Goal: Transaction & Acquisition: Obtain resource

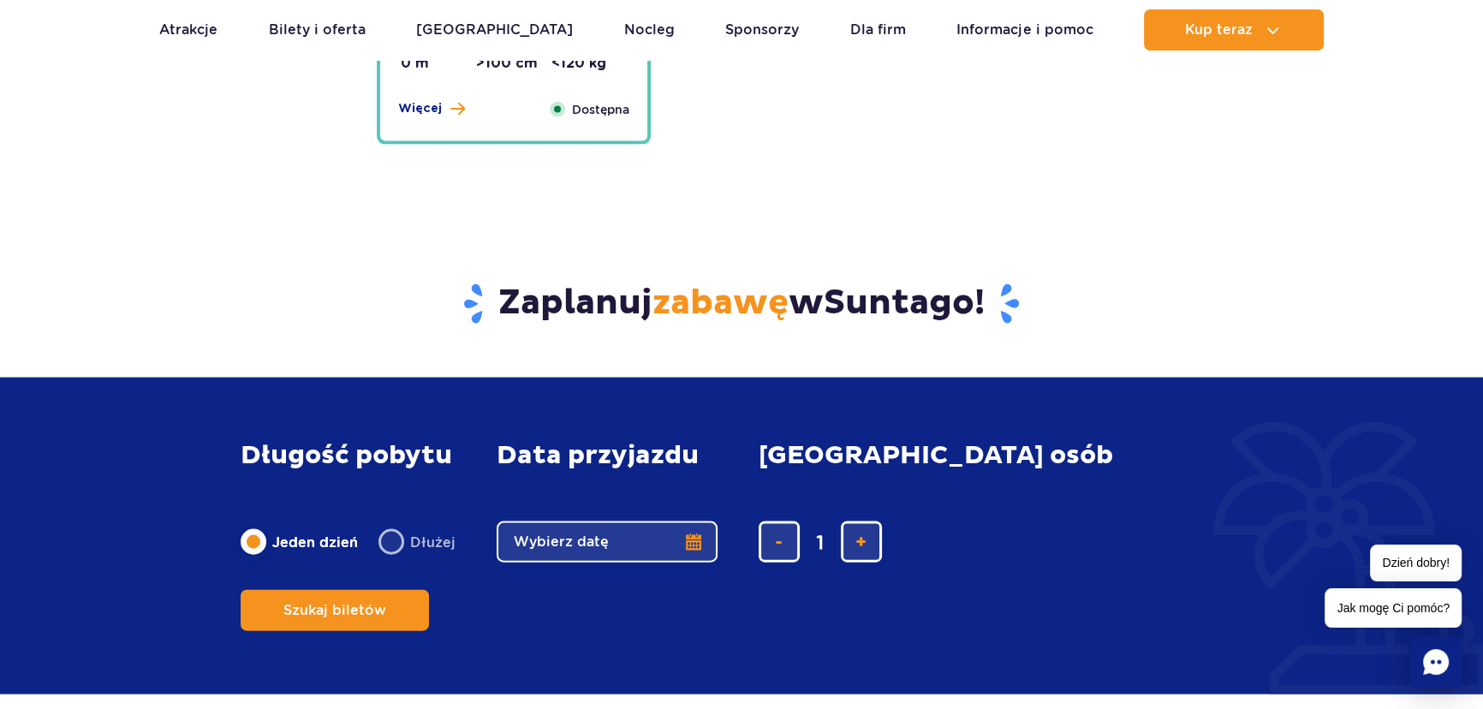
scroll to position [4479, 0]
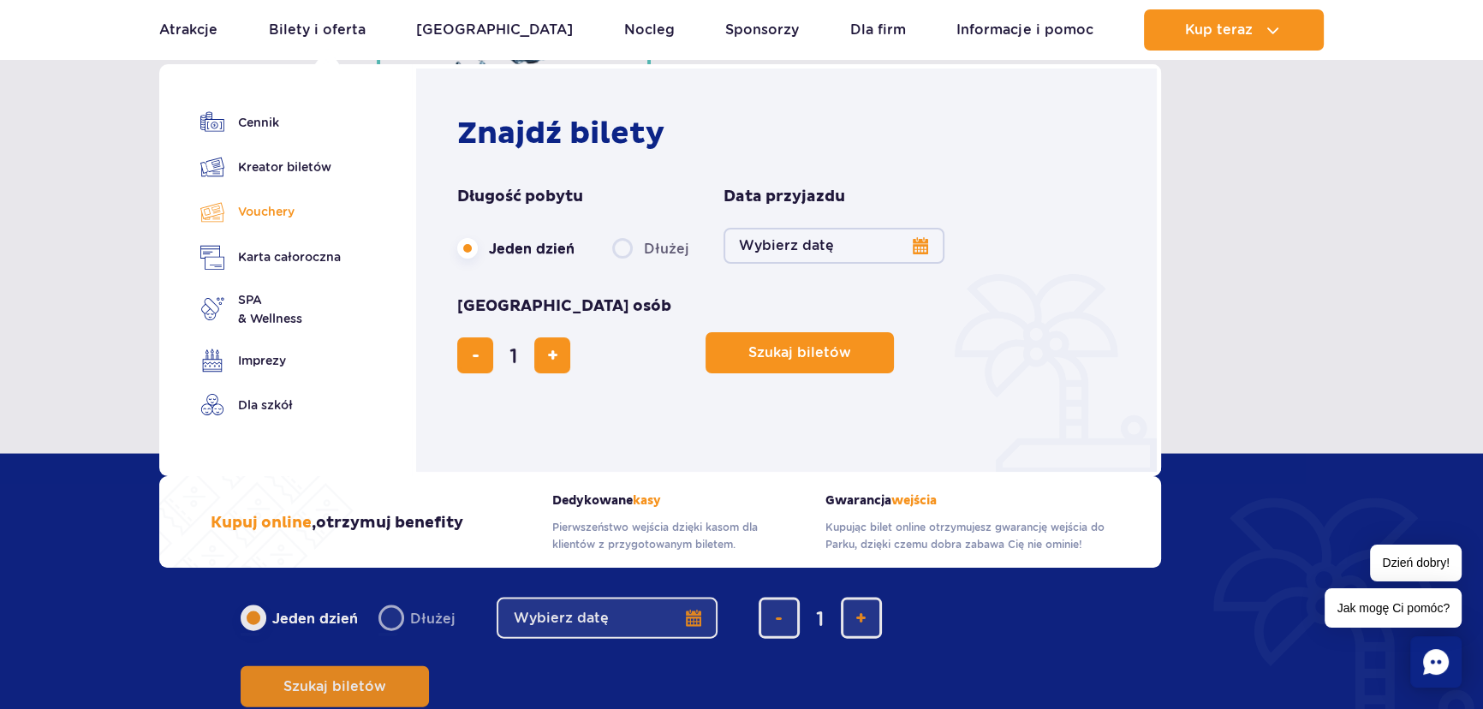
click at [275, 213] on link "Vouchery" at bounding box center [270, 212] width 140 height 25
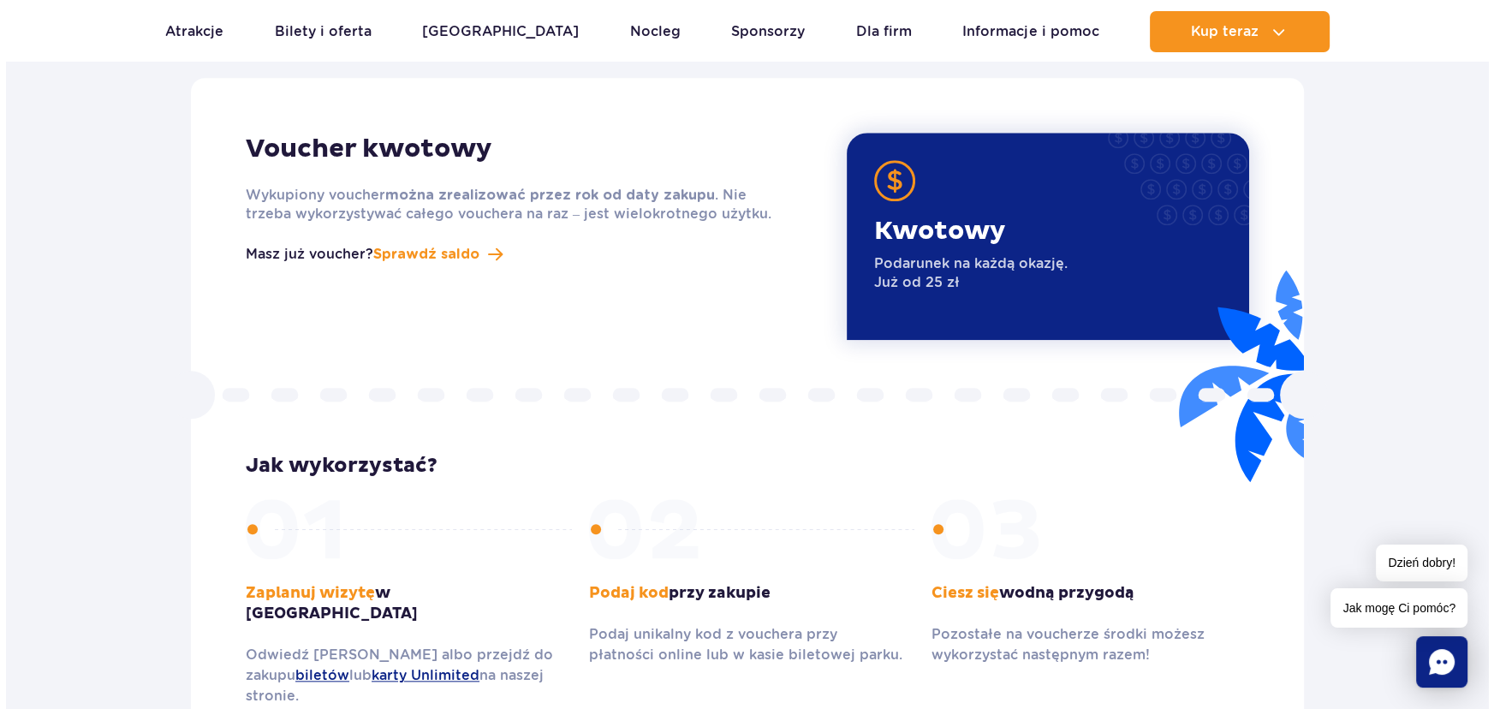
scroll to position [2024, 0]
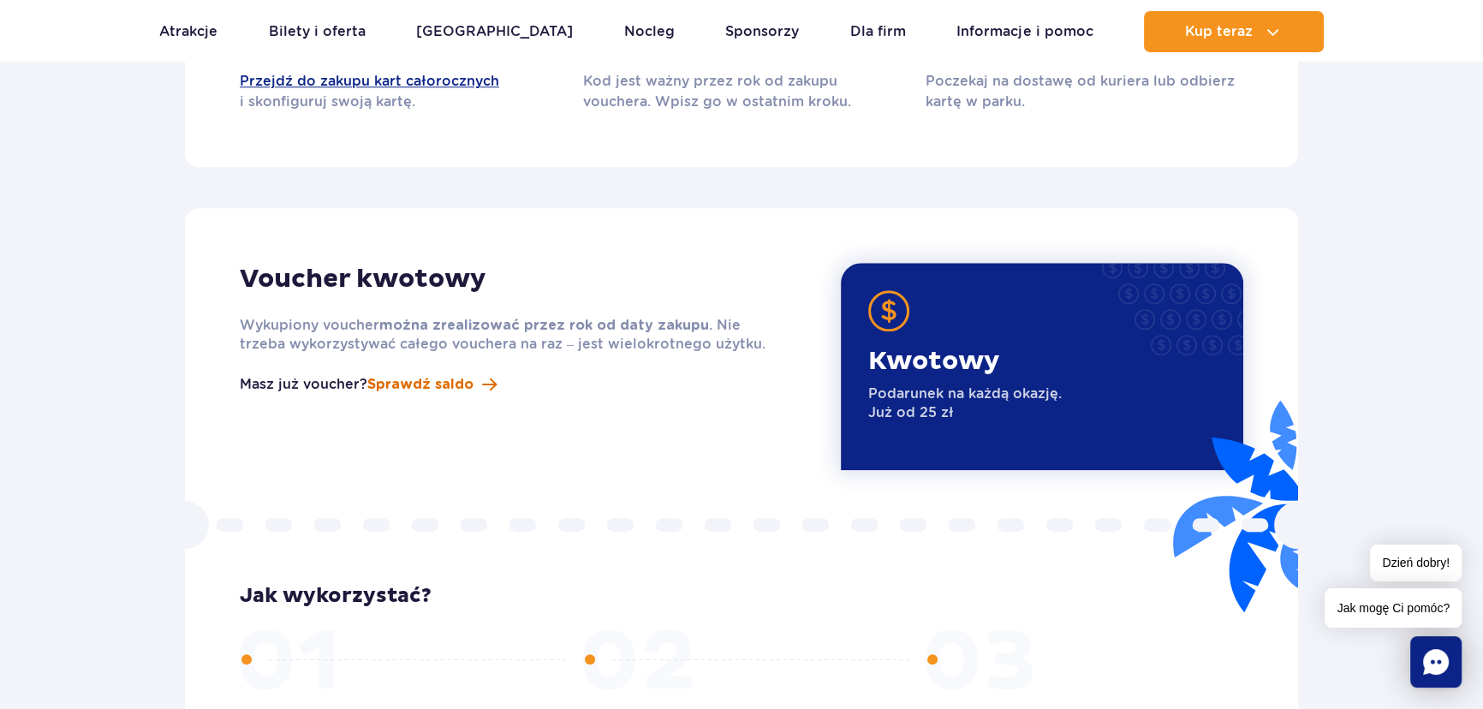
click at [420, 374] on span "Sprawdź saldo" at bounding box center [420, 384] width 106 height 21
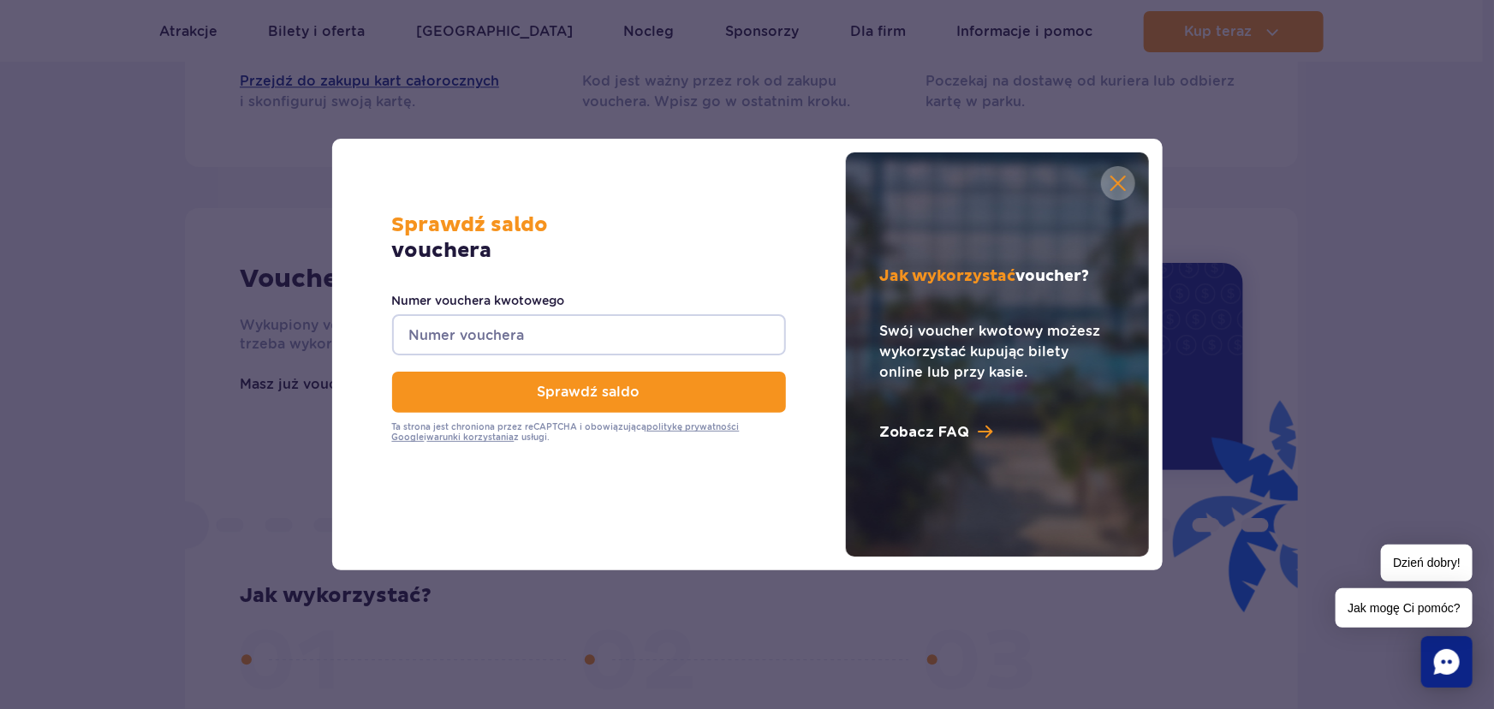
click at [505, 336] on input "Numer vouchera kwotowego" at bounding box center [589, 334] width 394 height 41
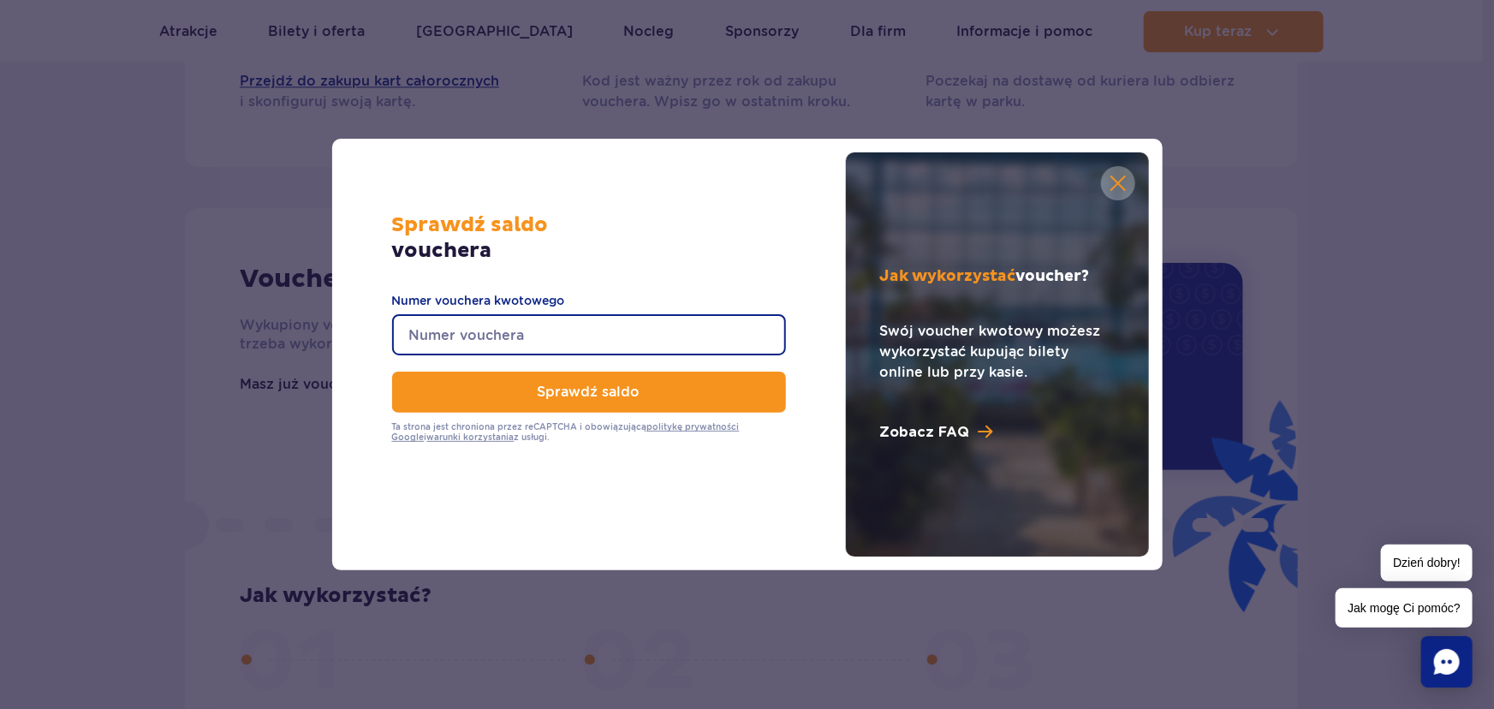
paste input "0650005092468433"
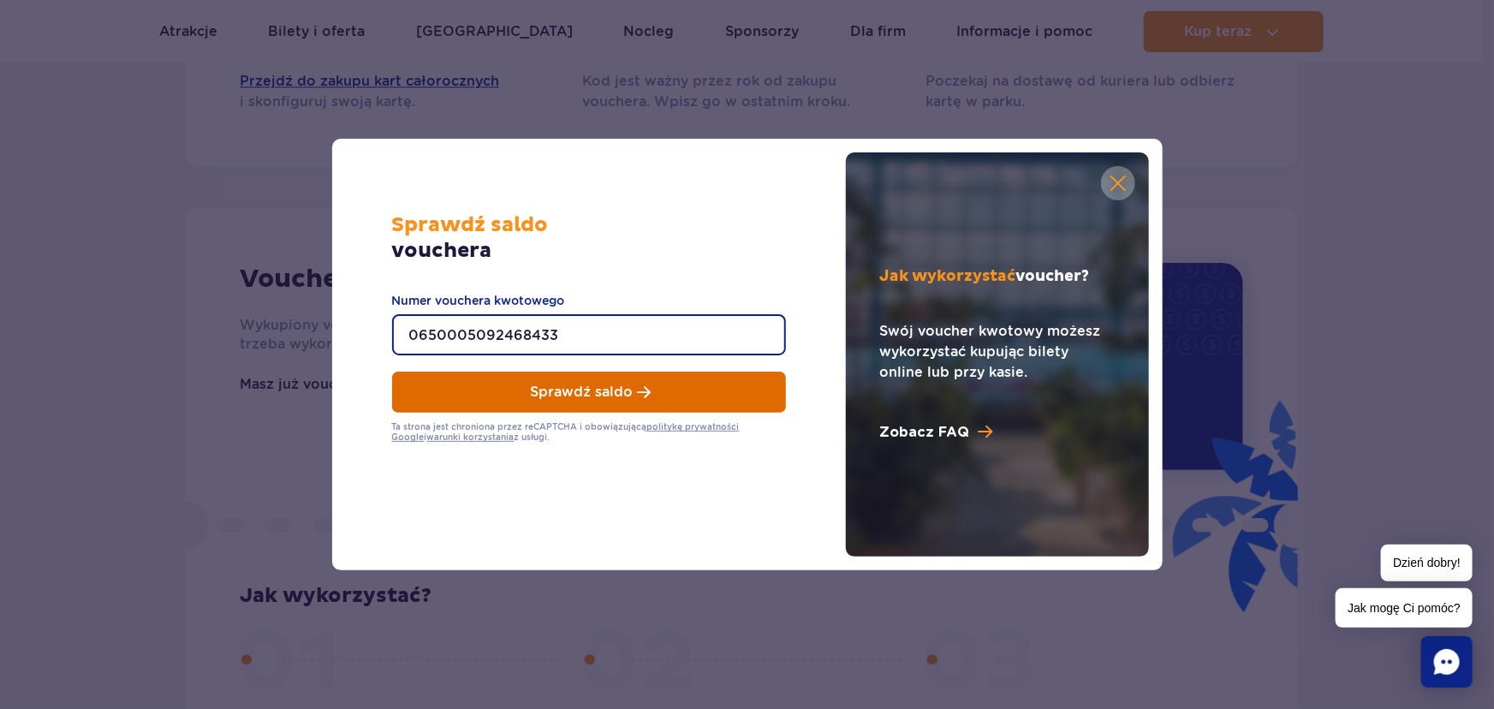
type input "0650005092468433"
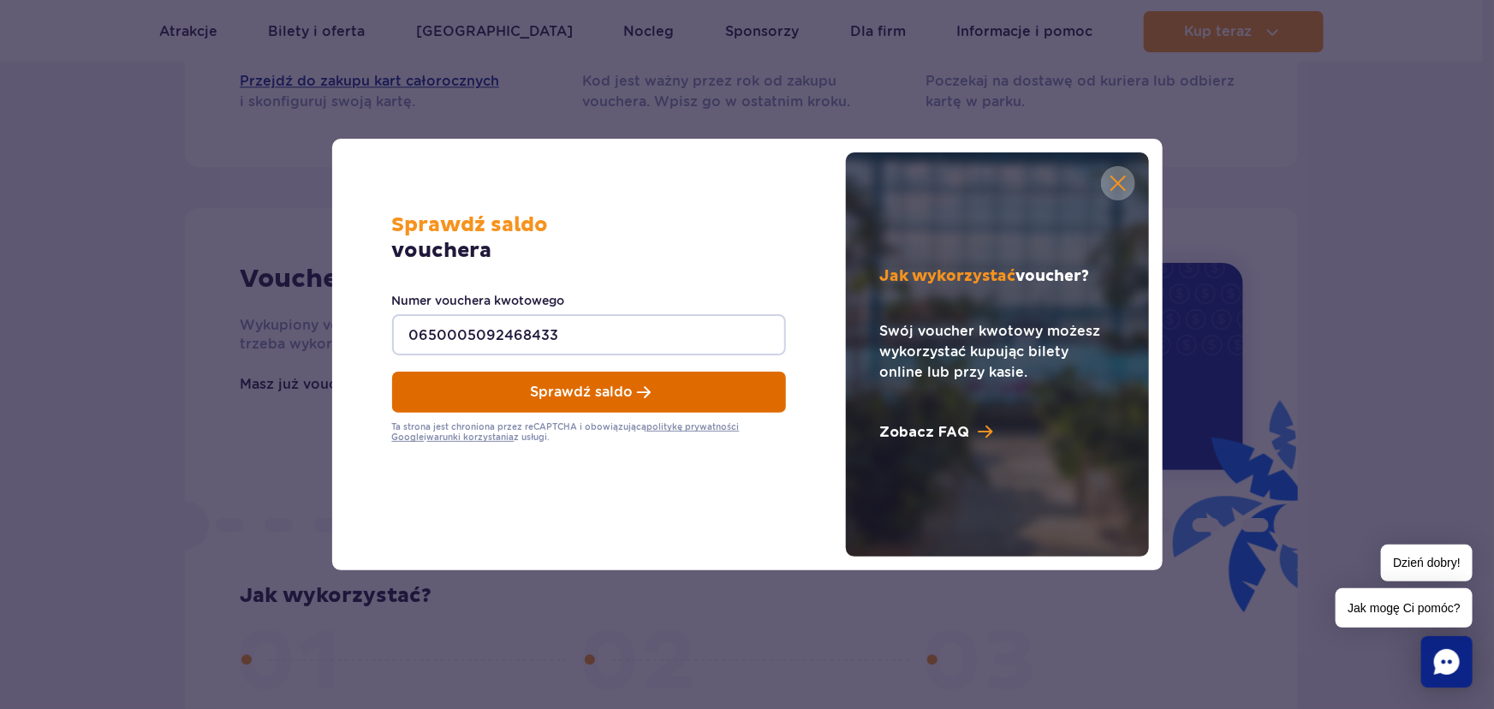
click at [587, 396] on span "Sprawdź saldo" at bounding box center [582, 392] width 103 height 15
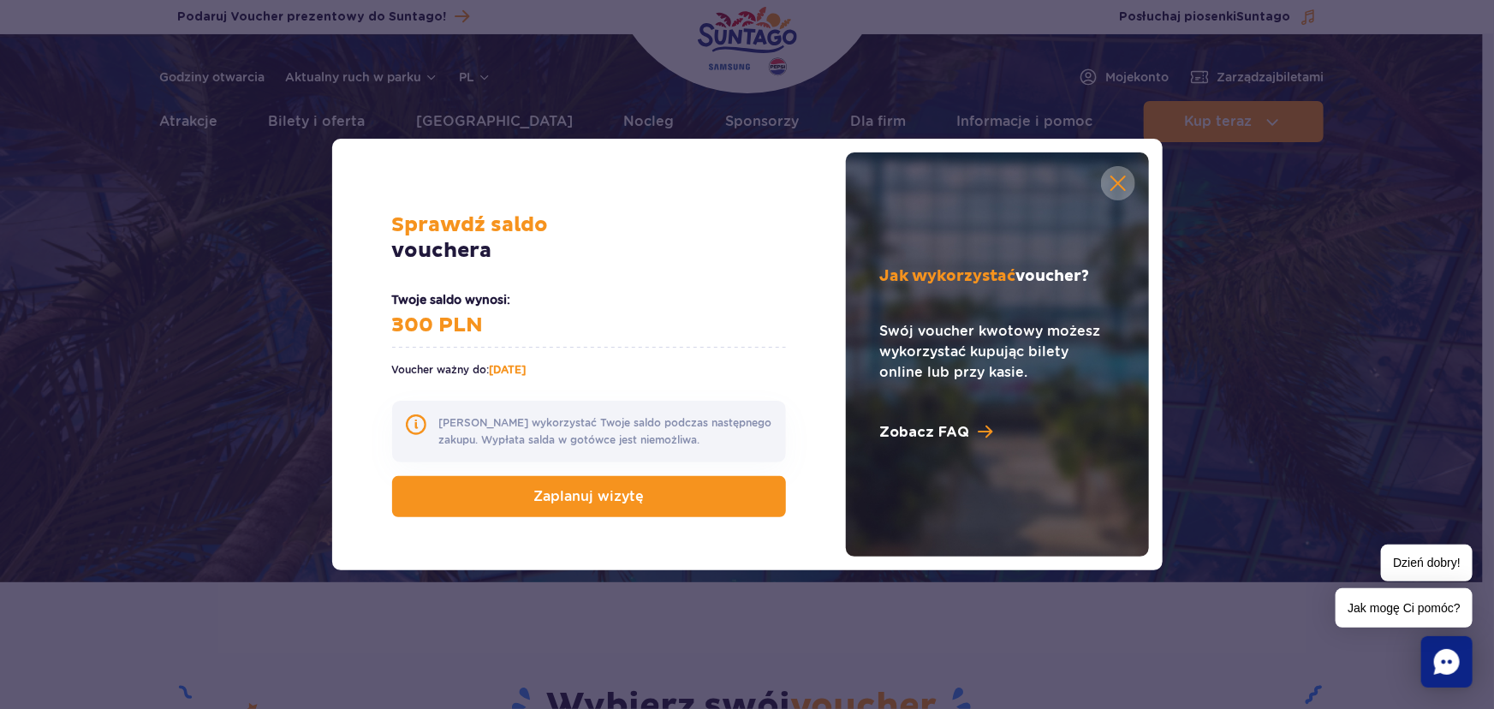
click at [1127, 188] on link at bounding box center [1118, 183] width 34 height 34
